Goal: Information Seeking & Learning: Learn about a topic

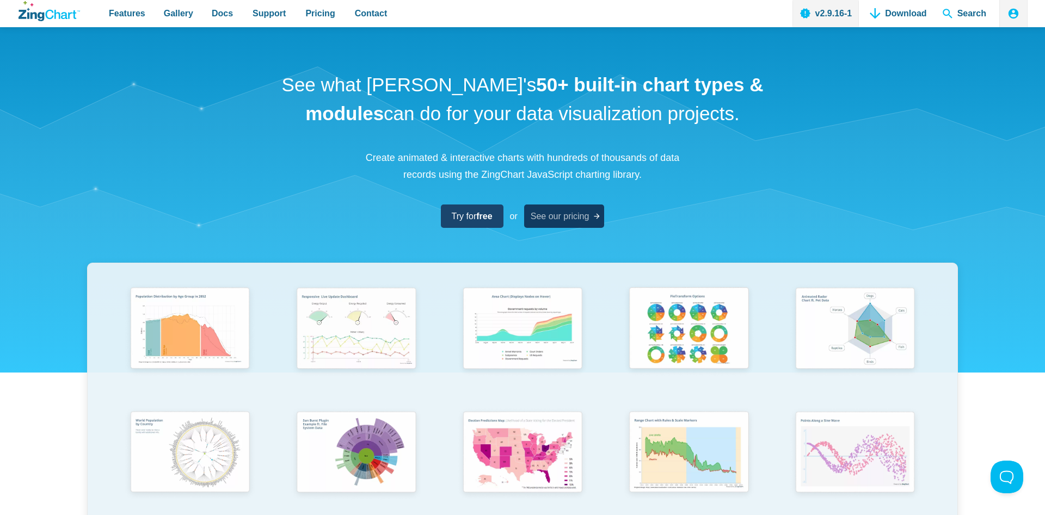
click at [571, 220] on span "See our pricing" at bounding box center [560, 216] width 59 height 15
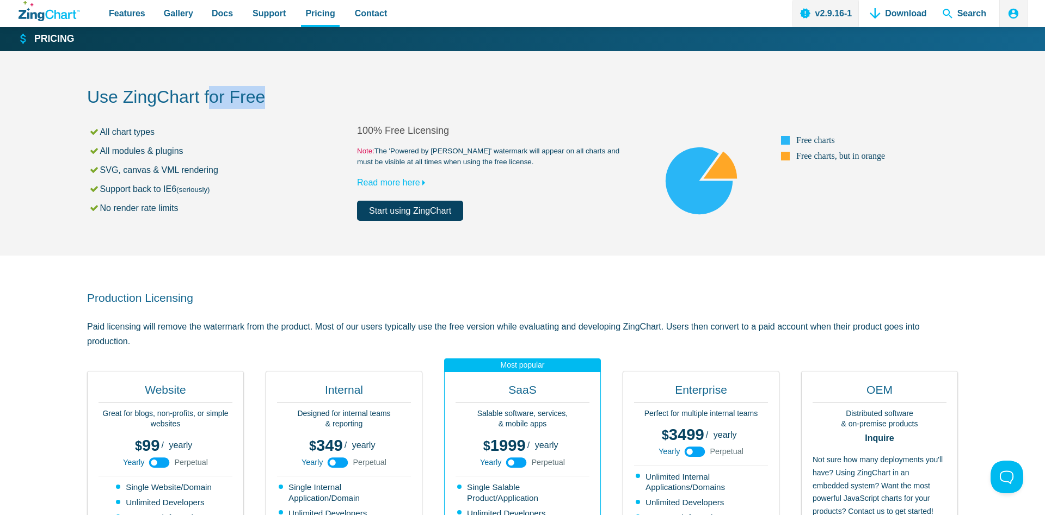
drag, startPoint x: 289, startPoint y: 102, endPoint x: 311, endPoint y: 103, distance: 21.3
click at [311, 103] on h2 "Use ZingChart for Free" at bounding box center [522, 98] width 871 height 24
click at [335, 103] on h2 "Use ZingChart for Free" at bounding box center [522, 98] width 871 height 24
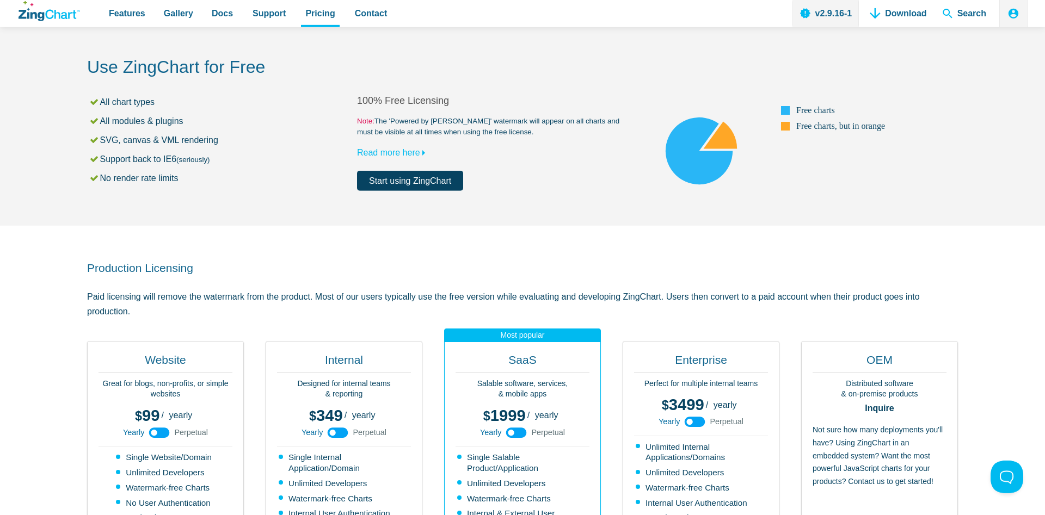
scroll to position [56, 0]
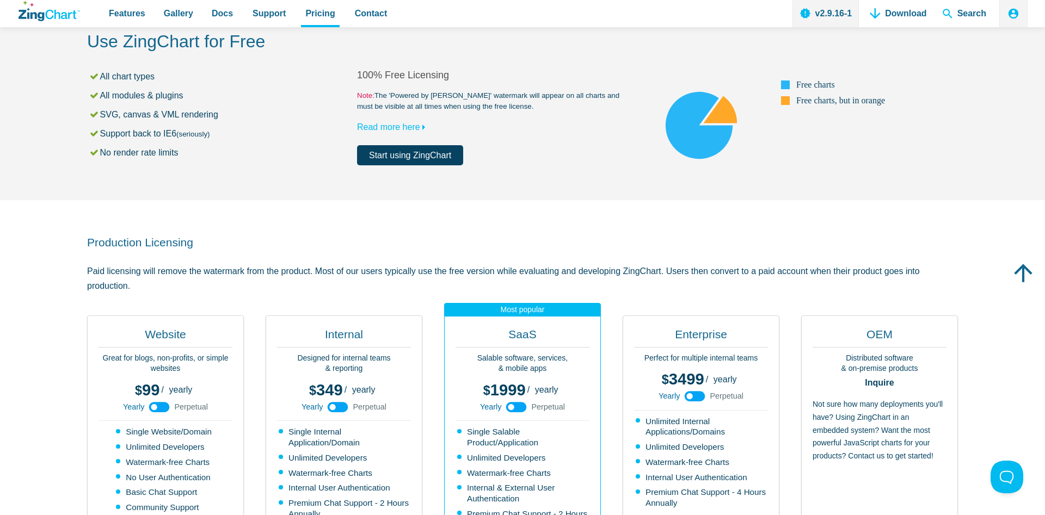
drag, startPoint x: 155, startPoint y: 269, endPoint x: 174, endPoint y: 284, distance: 24.1
click at [174, 284] on p "Paid licensing will remove the watermark from the product. Most of our users ty…" at bounding box center [522, 278] width 871 height 29
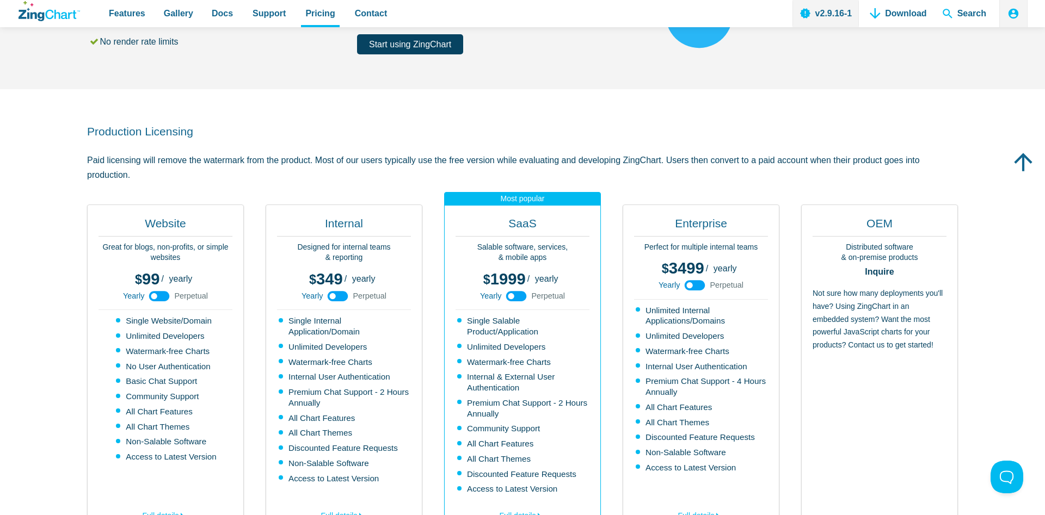
scroll to position [222, 0]
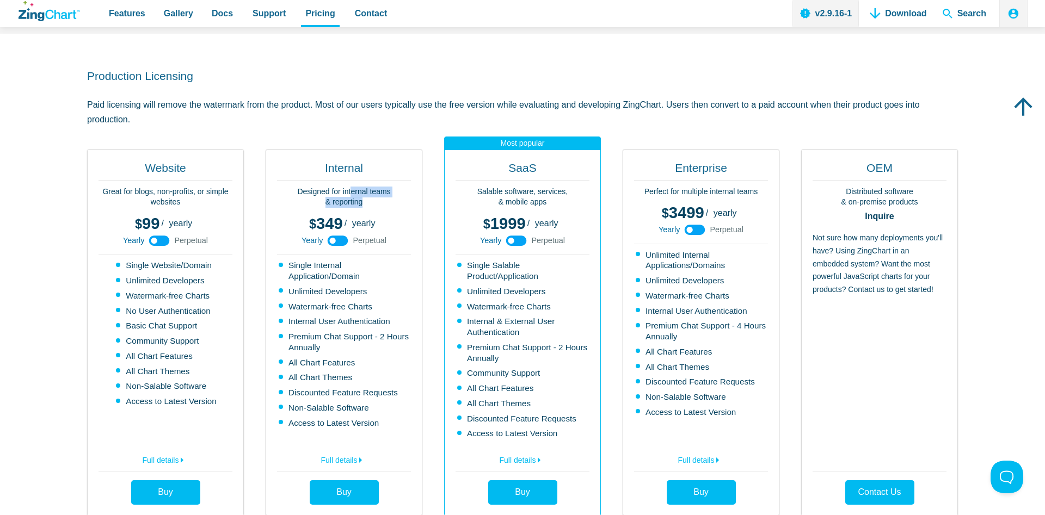
drag, startPoint x: 350, startPoint y: 188, endPoint x: 384, endPoint y: 204, distance: 36.5
click at [384, 204] on p "Designed for internal teams & reporting" at bounding box center [344, 197] width 134 height 21
drag, startPoint x: 134, startPoint y: 191, endPoint x: 211, endPoint y: 198, distance: 77.0
click at [211, 198] on p "Great for blogs, non-profits, or simple websites" at bounding box center [165, 197] width 134 height 21
click at [602, 446] on div "Website Great for blogs, non-profits, or simple websites 99 299 / yearly perpet…" at bounding box center [522, 332] width 871 height 367
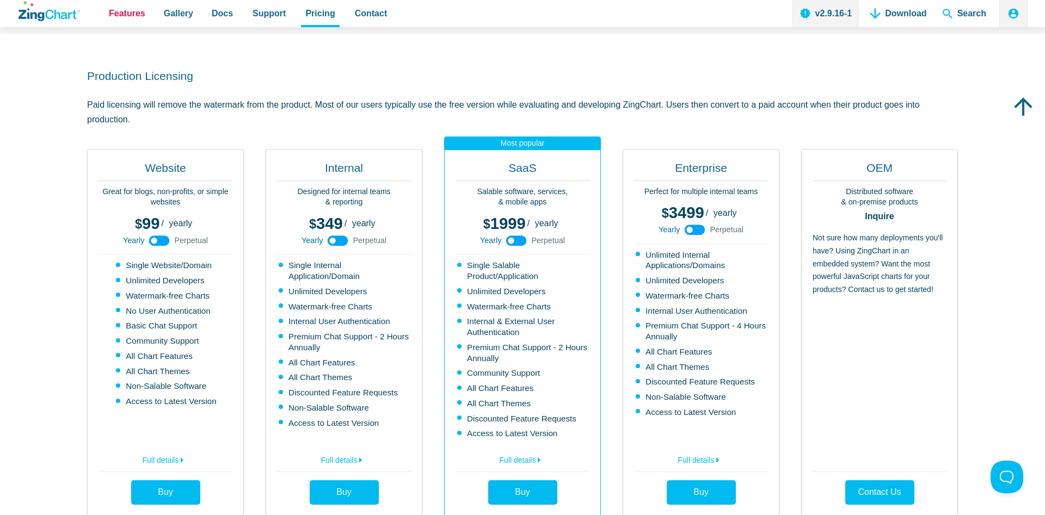
click at [140, 4] on link "Features" at bounding box center [126, 13] width 45 height 27
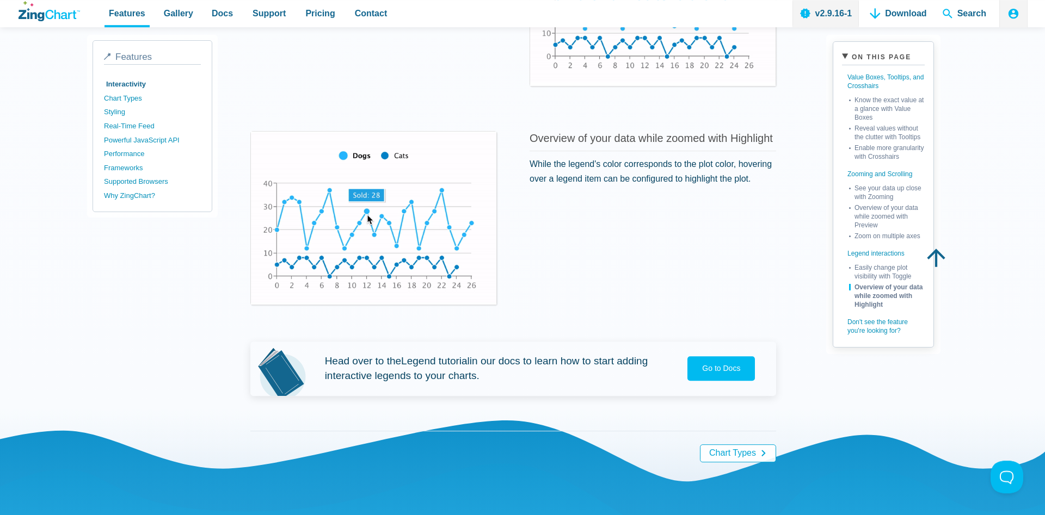
scroll to position [1998, 0]
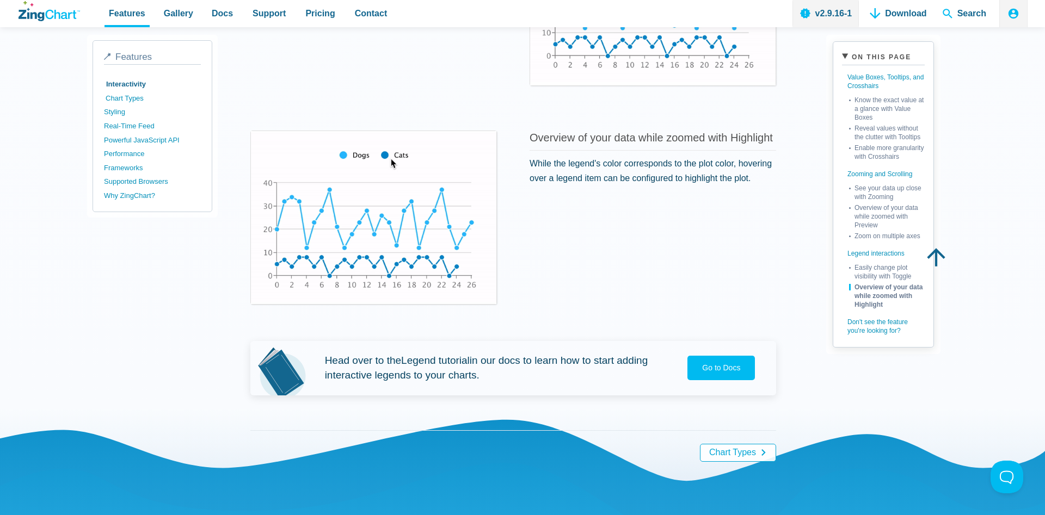
click at [137, 98] on link "Chart Types" at bounding box center [154, 98] width 97 height 14
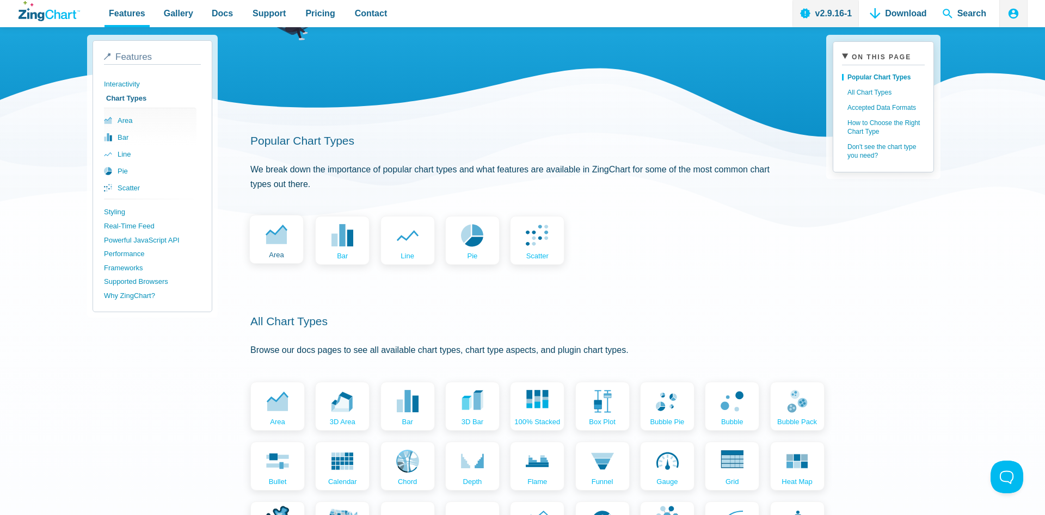
click at [278, 251] on span "area" at bounding box center [276, 254] width 15 height 7
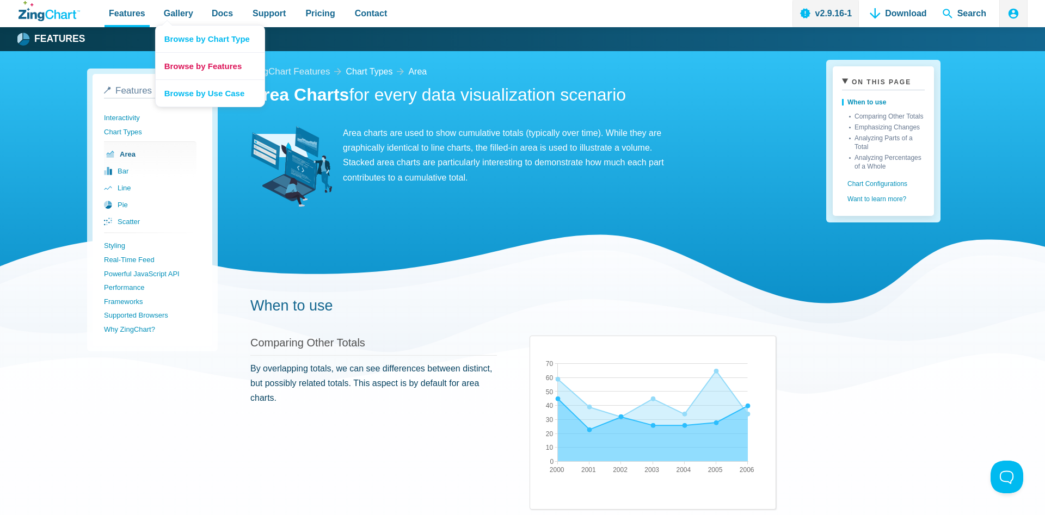
click at [199, 67] on link "Browse by Features" at bounding box center [210, 65] width 109 height 27
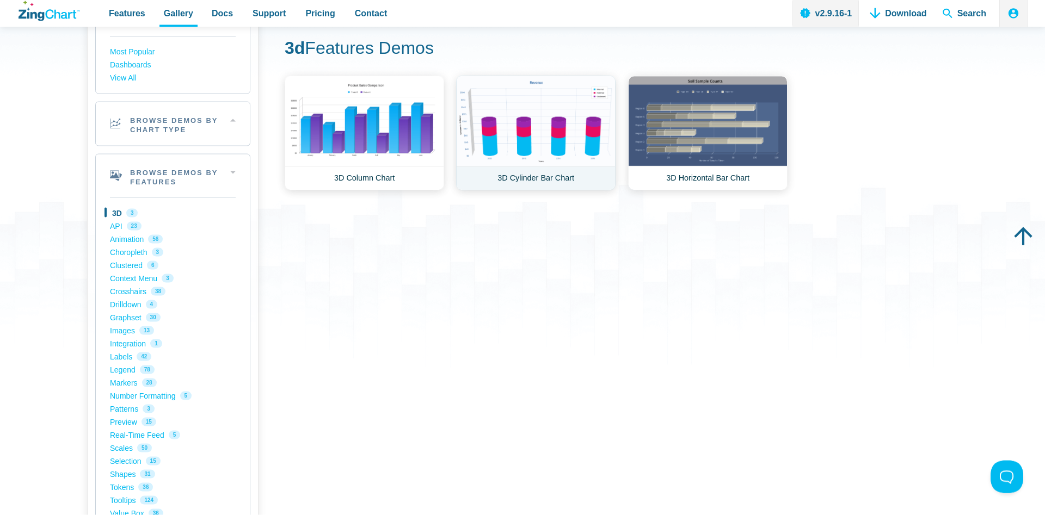
scroll to position [111, 0]
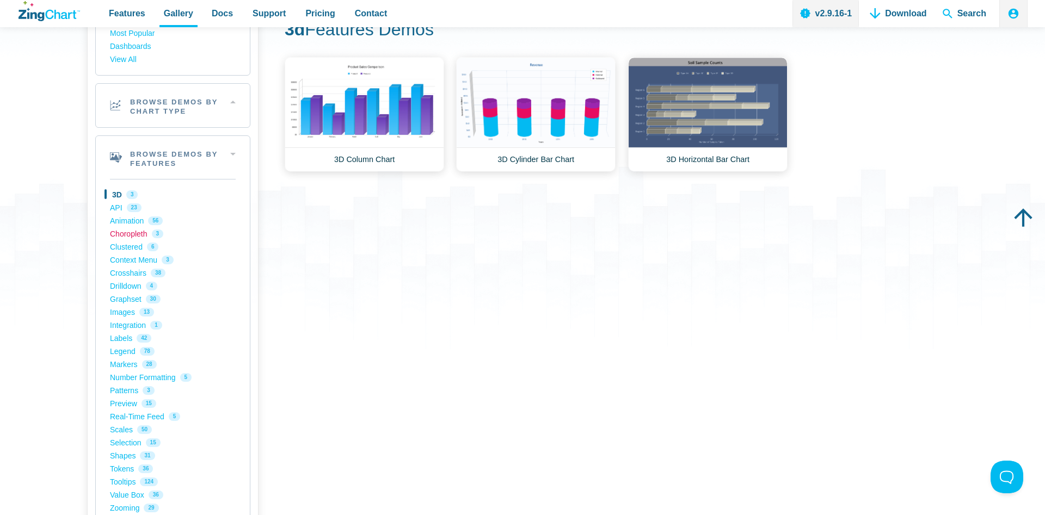
click at [138, 236] on link "Choropleth 3" at bounding box center [173, 233] width 126 height 13
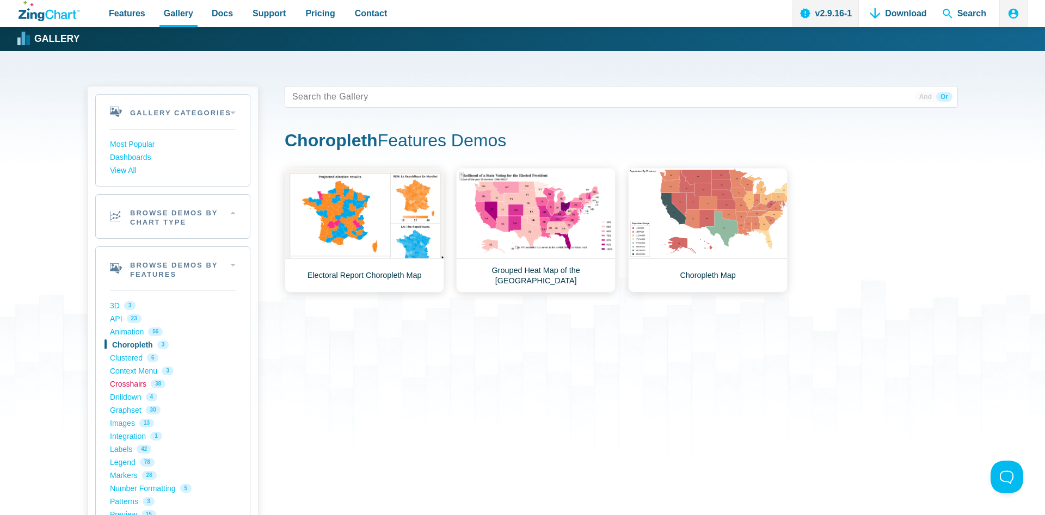
click at [140, 385] on link "Crosshairs 38" at bounding box center [173, 384] width 126 height 13
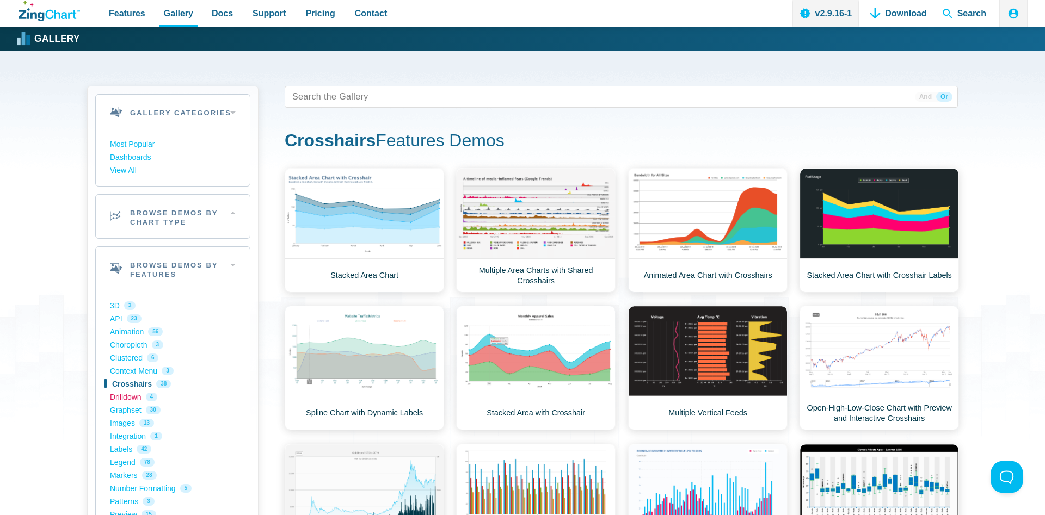
click at [137, 399] on link "Drilldown 4" at bounding box center [173, 397] width 126 height 13
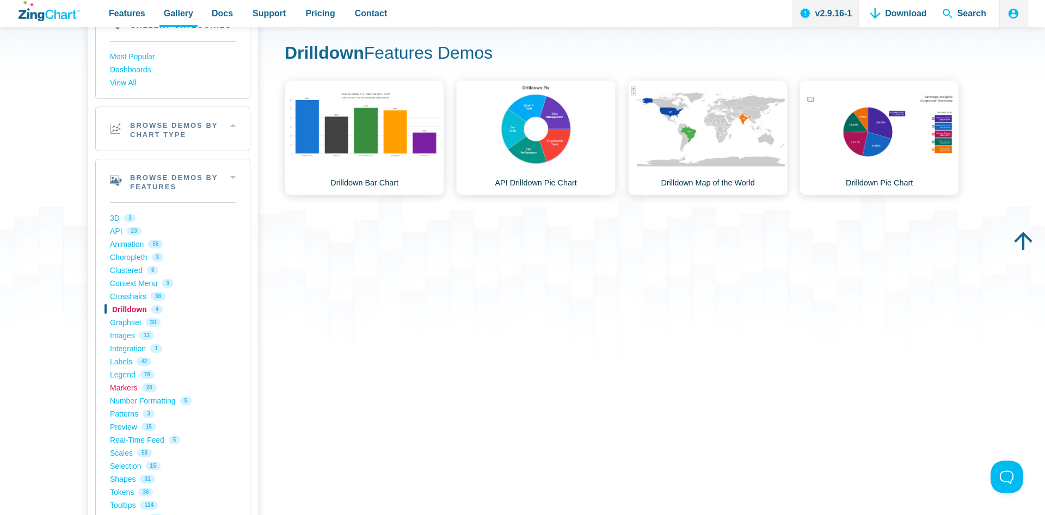
scroll to position [111, 0]
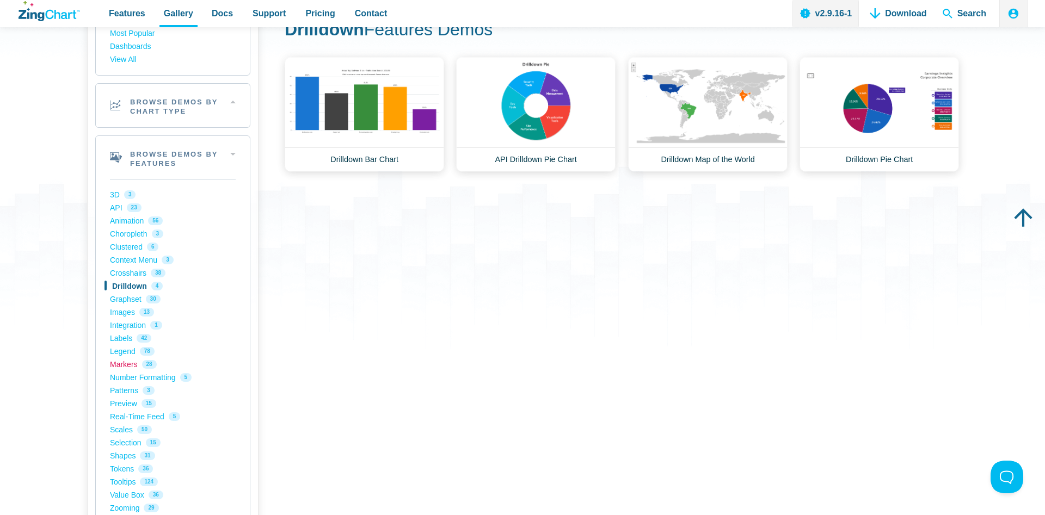
click at [130, 367] on link "Markers 28" at bounding box center [173, 364] width 126 height 13
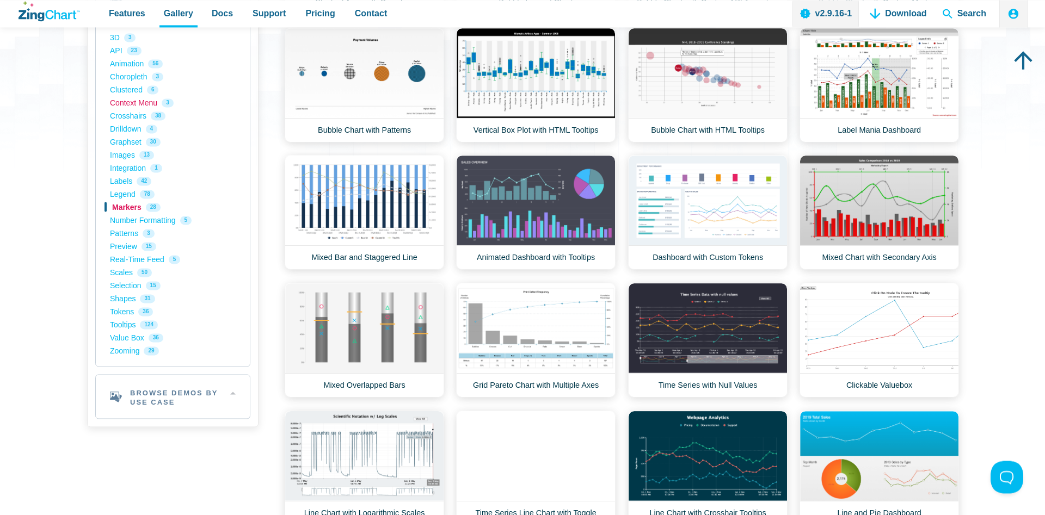
scroll to position [278, 0]
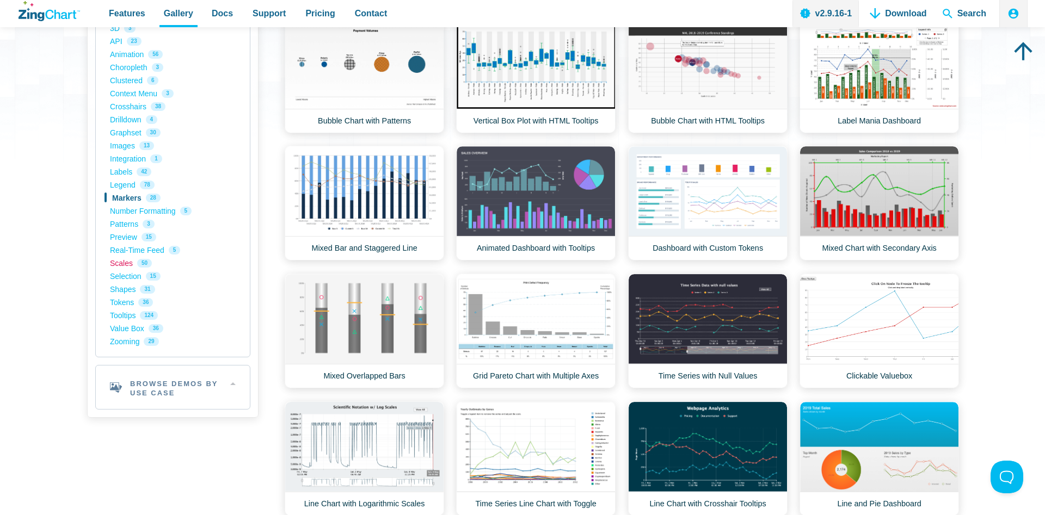
click at [116, 266] on link "Scales 50" at bounding box center [173, 263] width 126 height 13
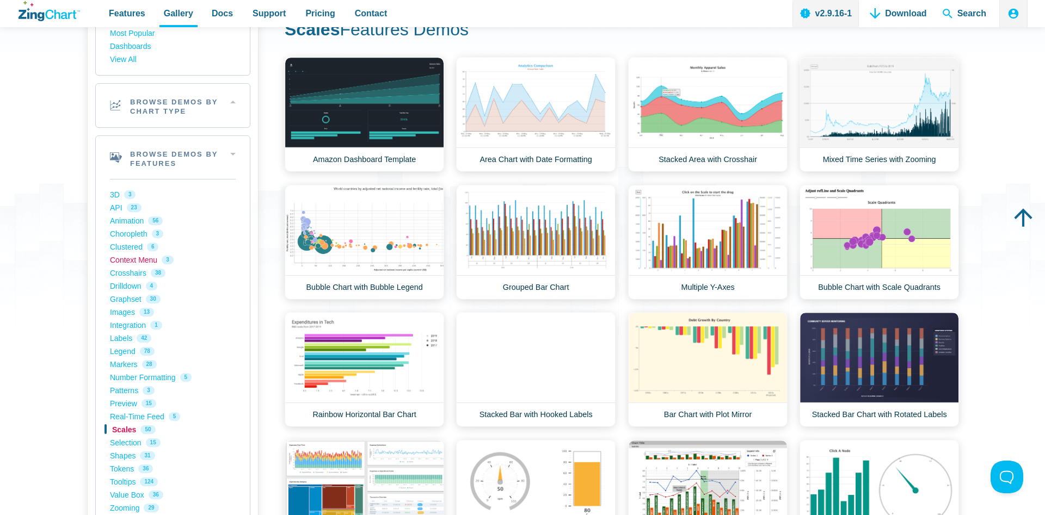
scroll to position [222, 0]
